Goal: Information Seeking & Learning: Check status

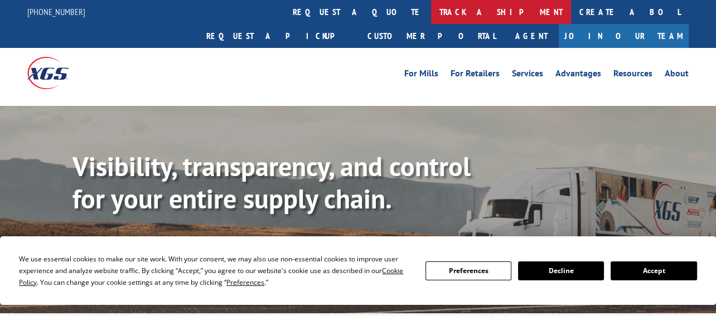
click at [431, 7] on link "track a shipment" at bounding box center [501, 12] width 140 height 24
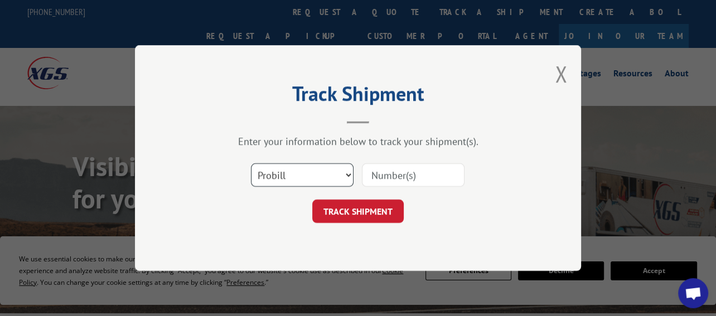
click at [346, 176] on select "Select category... Probill BOL PO" at bounding box center [302, 174] width 103 height 23
select select "bol"
click at [251, 163] on select "Select category... Probill BOL PO" at bounding box center [302, 174] width 103 height 23
click at [386, 177] on input at bounding box center [413, 174] width 103 height 23
click at [374, 175] on input at bounding box center [413, 174] width 103 height 23
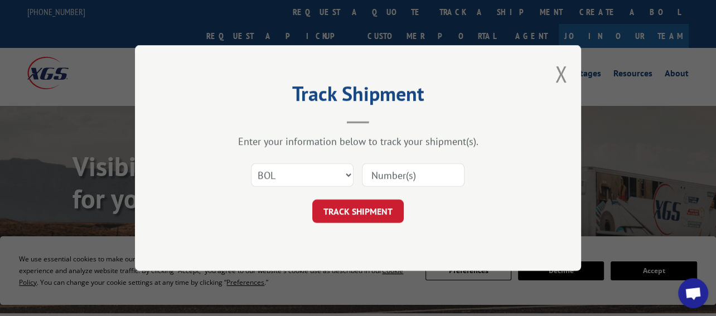
paste input "7051310"
type input "7051310"
click at [390, 211] on button "TRACK SHIPMENT" at bounding box center [357, 211] width 91 height 23
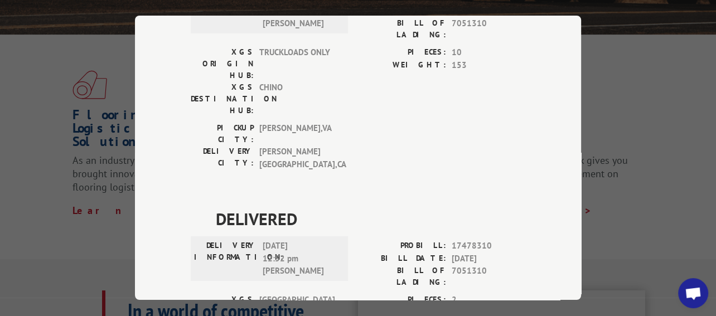
scroll to position [210, 0]
